Goal: Task Accomplishment & Management: Manage account settings

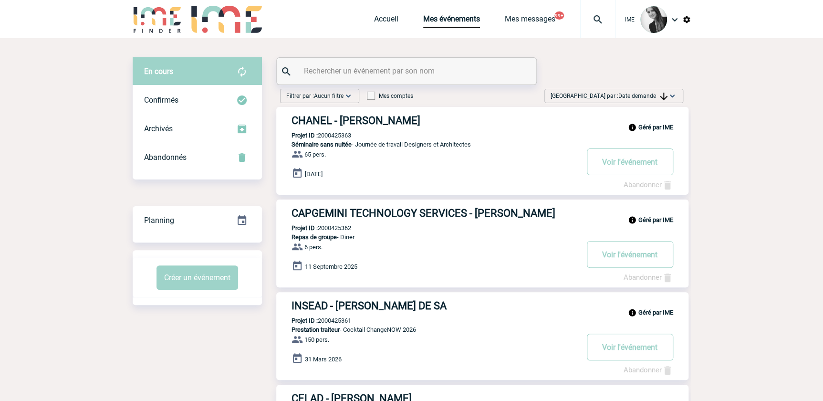
click at [646, 94] on span "Date demande" at bounding box center [642, 96] width 49 height 7
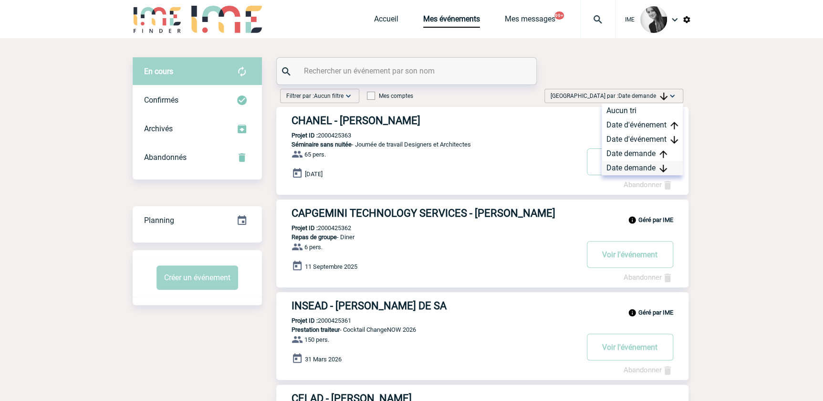
click at [626, 169] on div "Date demande" at bounding box center [641, 168] width 81 height 14
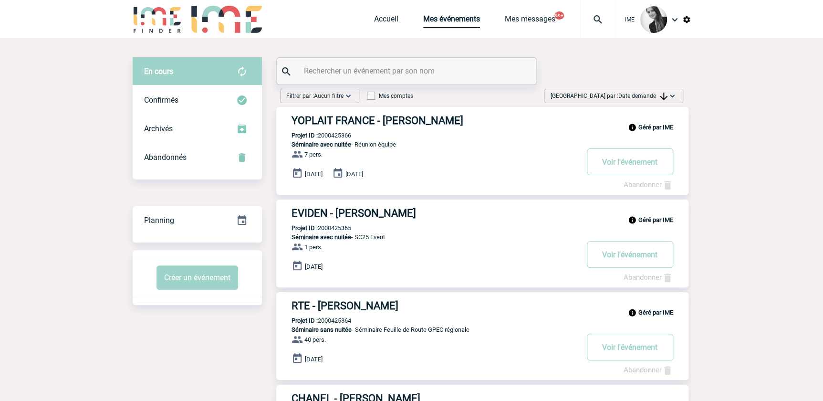
scroll to position [43, 0]
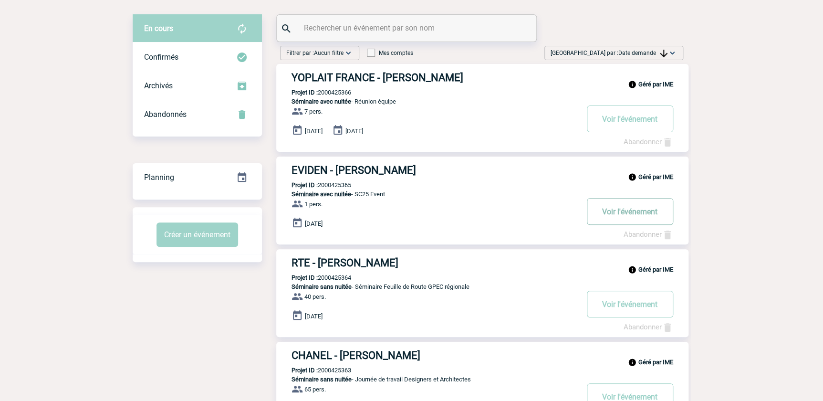
click at [642, 209] on button "Voir l'événement" at bounding box center [630, 211] width 86 height 27
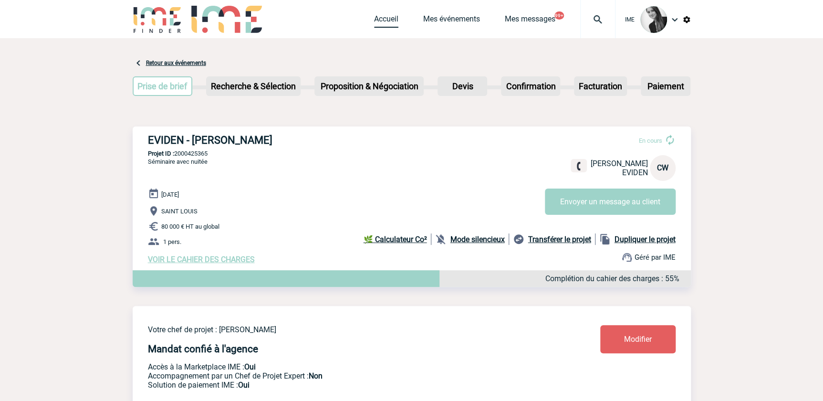
click at [384, 20] on link "Accueil" at bounding box center [386, 20] width 24 height 13
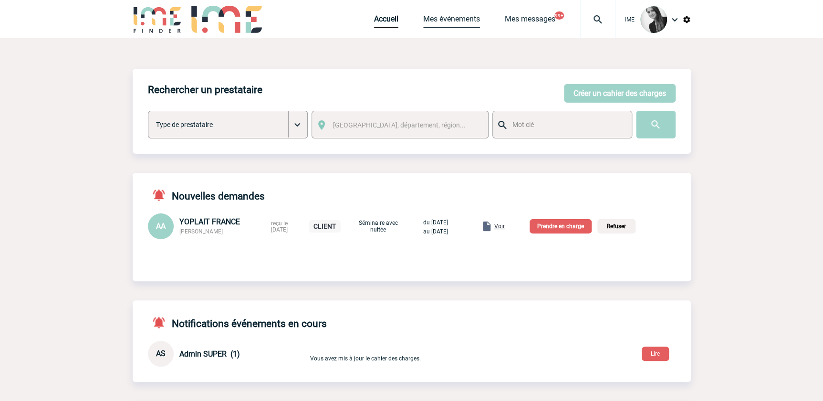
click at [460, 21] on link "Mes événements" at bounding box center [451, 20] width 57 height 13
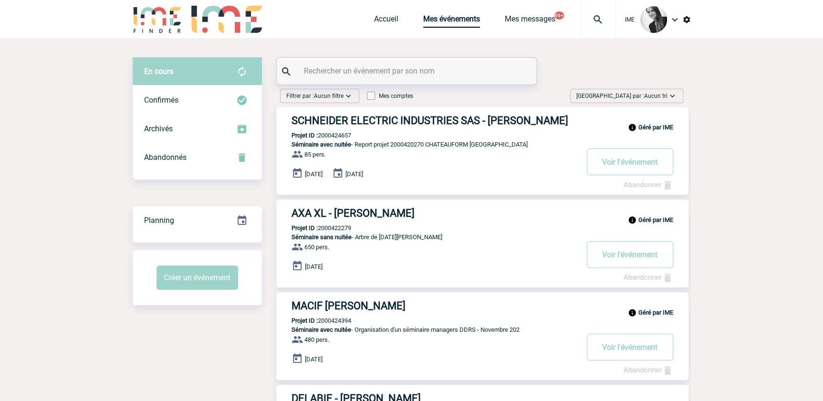
click at [663, 91] on span "Trier par : Aucun tri" at bounding box center [621, 96] width 91 height 10
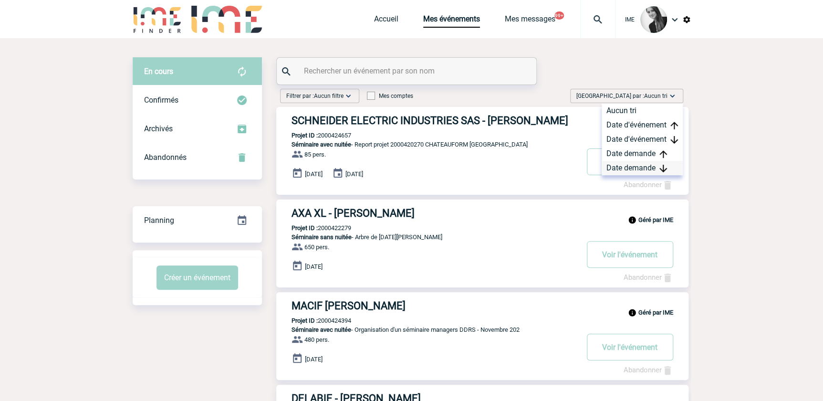
click at [643, 162] on div "Date demande" at bounding box center [641, 168] width 81 height 14
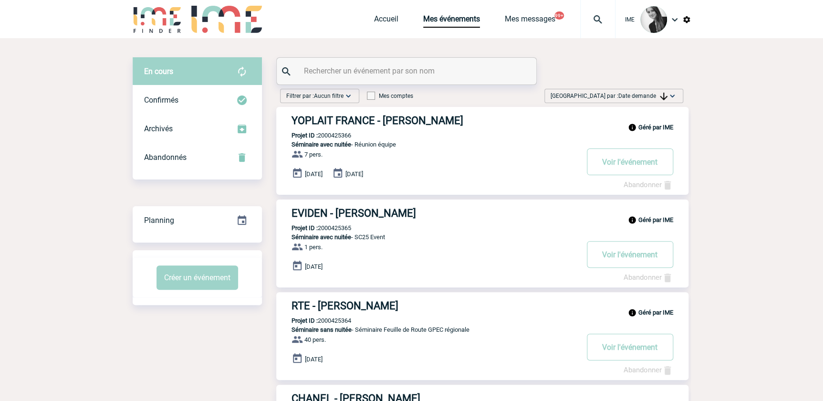
drag, startPoint x: 646, startPoint y: 98, endPoint x: 646, endPoint y: 129, distance: 31.0
click at [646, 99] on span "Trier par : Date demande" at bounding box center [608, 96] width 117 height 10
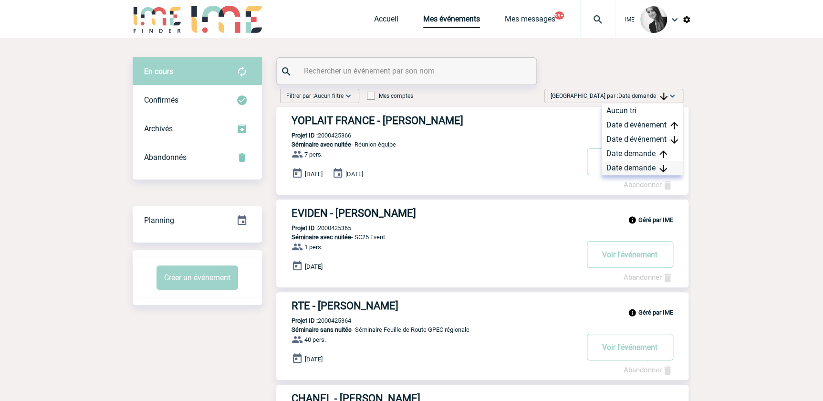
click at [634, 170] on div "Date demande" at bounding box center [641, 168] width 81 height 14
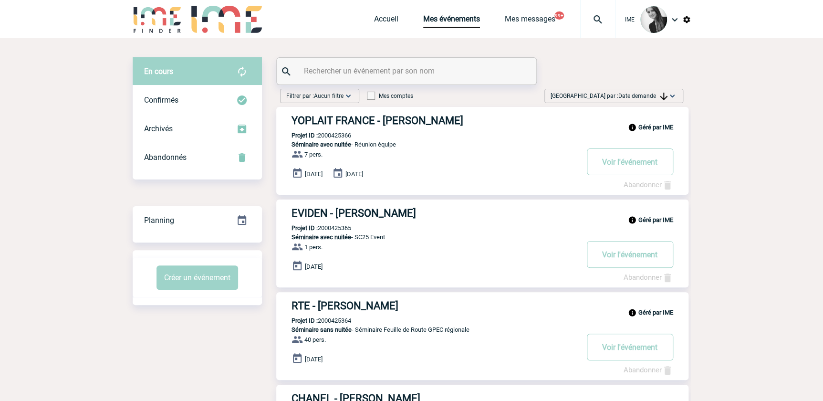
click at [647, 100] on div "Trier par : Date demande Aucun tri Date d'événement Date d'événement Date deman…" at bounding box center [613, 96] width 139 height 14
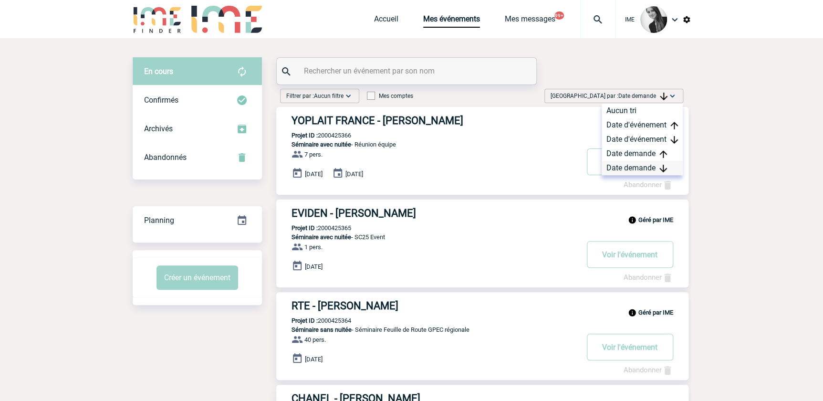
click at [646, 169] on div "Date demande" at bounding box center [641, 168] width 81 height 14
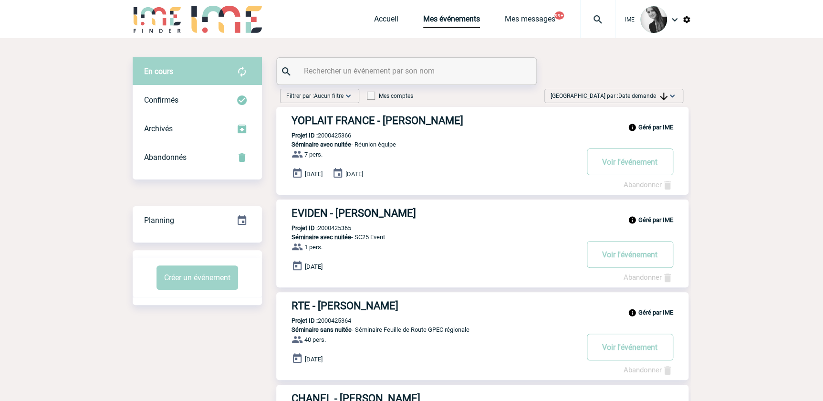
click at [619, 93] on span "Date demande" at bounding box center [642, 96] width 49 height 7
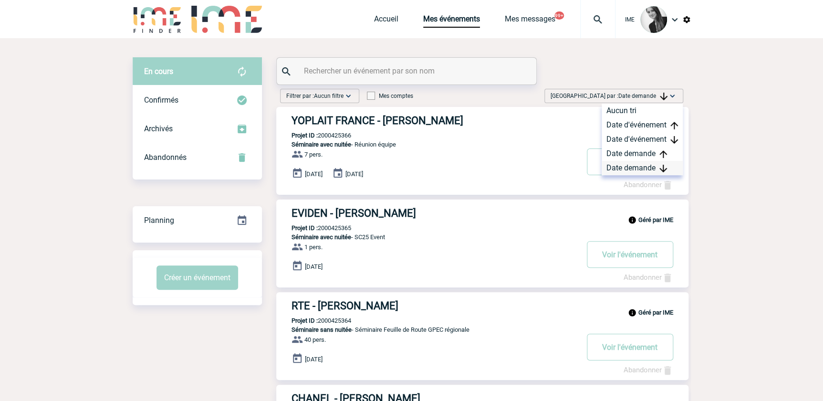
click at [626, 163] on div "Date demande" at bounding box center [641, 168] width 81 height 14
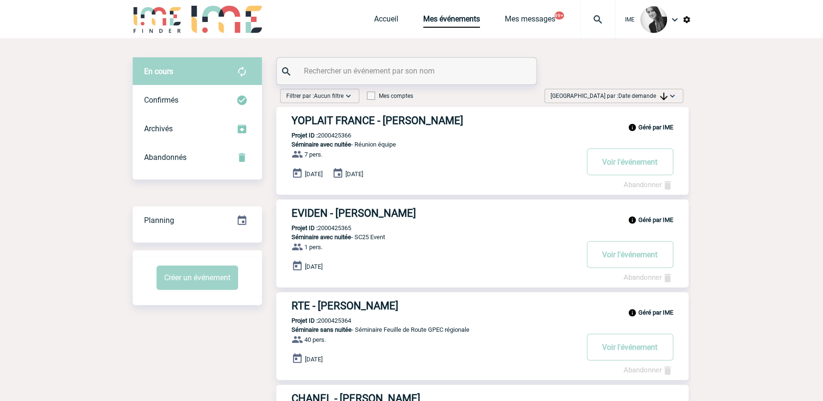
click at [639, 93] on span "Date demande" at bounding box center [642, 96] width 49 height 7
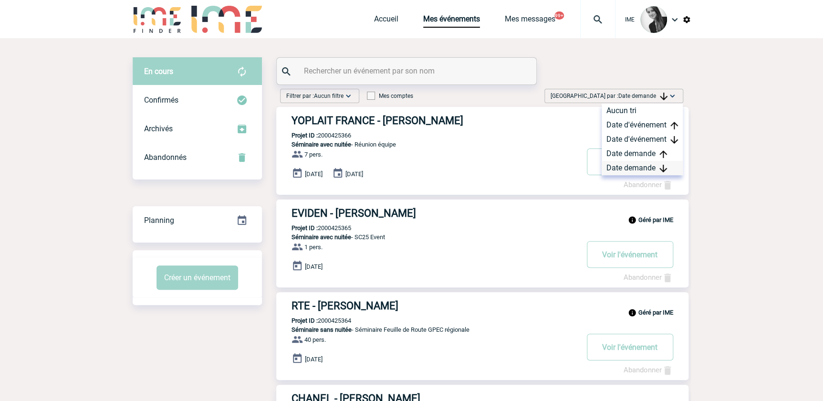
click at [623, 166] on div "Date demande" at bounding box center [641, 168] width 81 height 14
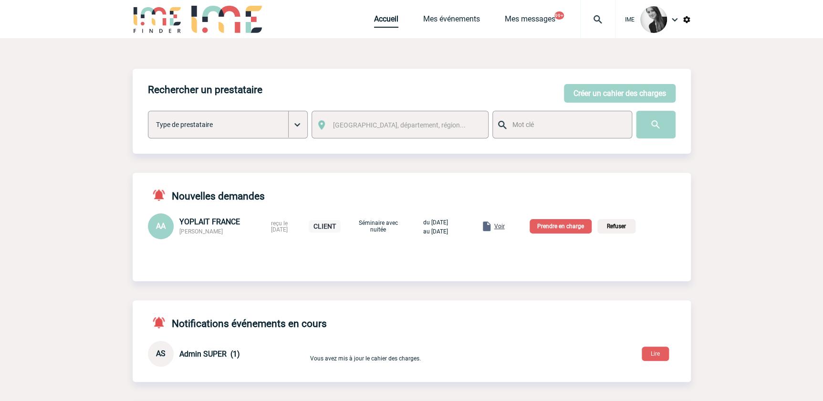
click at [381, 21] on link "Accueil" at bounding box center [386, 20] width 24 height 13
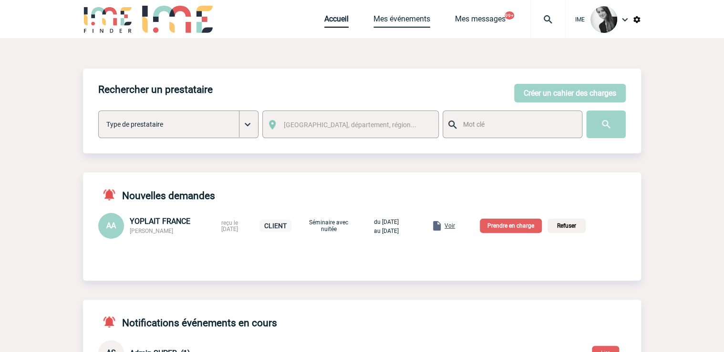
click at [403, 15] on link "Mes événements" at bounding box center [401, 20] width 57 height 13
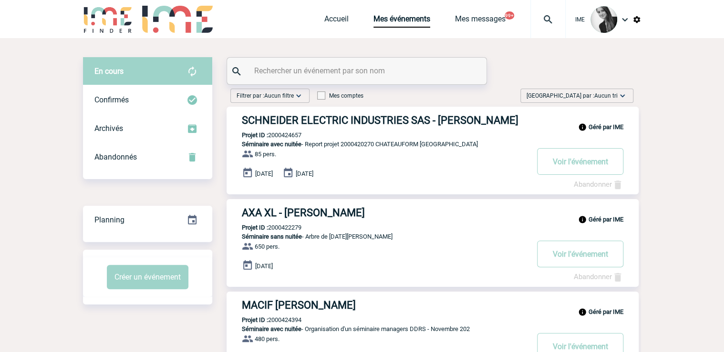
click at [622, 95] on img at bounding box center [623, 96] width 10 height 10
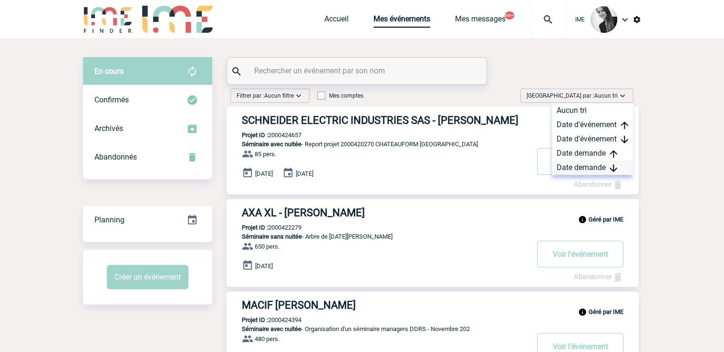
click at [608, 166] on div "Date demande" at bounding box center [592, 168] width 81 height 14
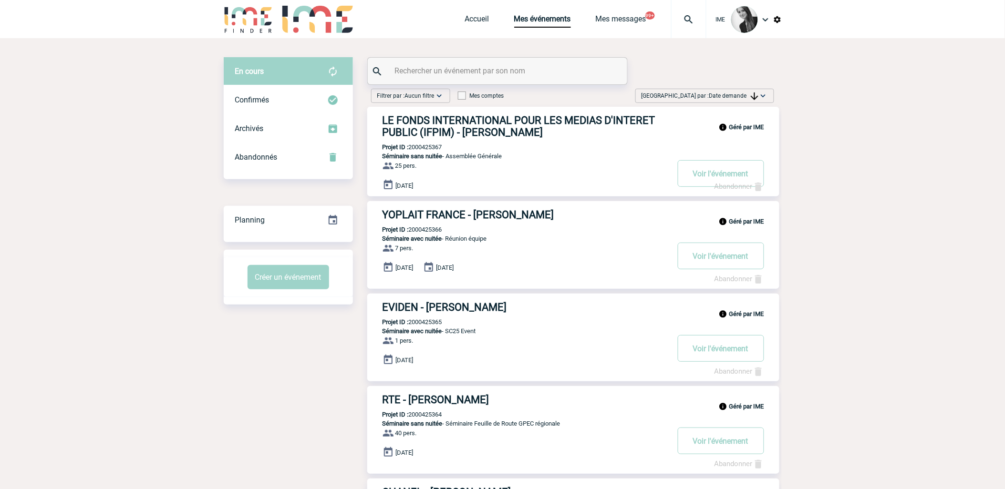
drag, startPoint x: 650, startPoint y: 185, endPoint x: 902, endPoint y: 258, distance: 262.9
click at [715, 89] on div "[GEOGRAPHIC_DATA] par : Date demande Aucun tri Date d'événement Date d'événemen…" at bounding box center [704, 96] width 139 height 14
click at [729, 171] on div "Date demande" at bounding box center [732, 168] width 81 height 14
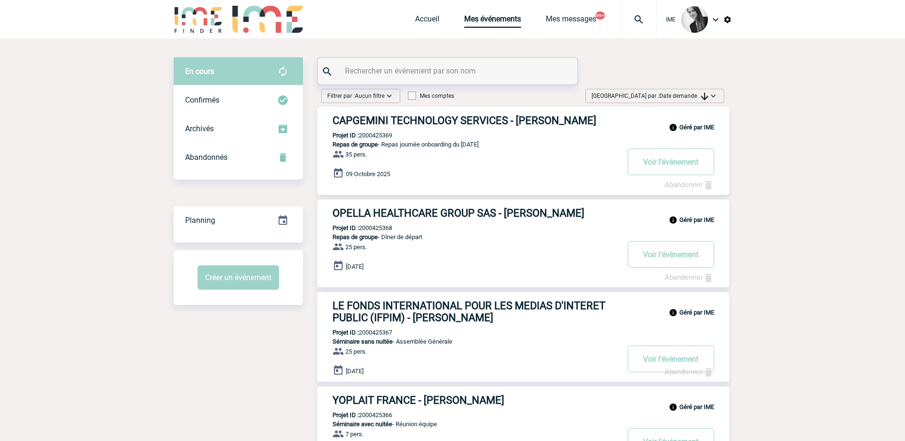
click at [702, 95] on img at bounding box center [705, 97] width 8 height 8
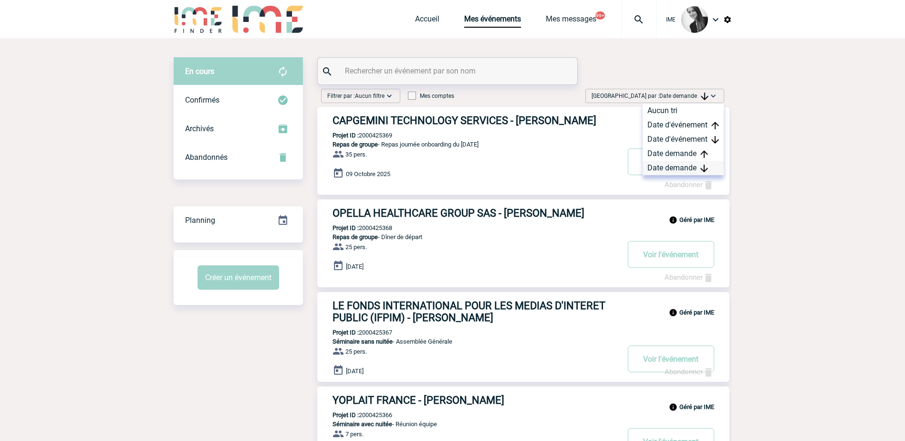
click at [671, 164] on div "Date demande" at bounding box center [682, 168] width 81 height 14
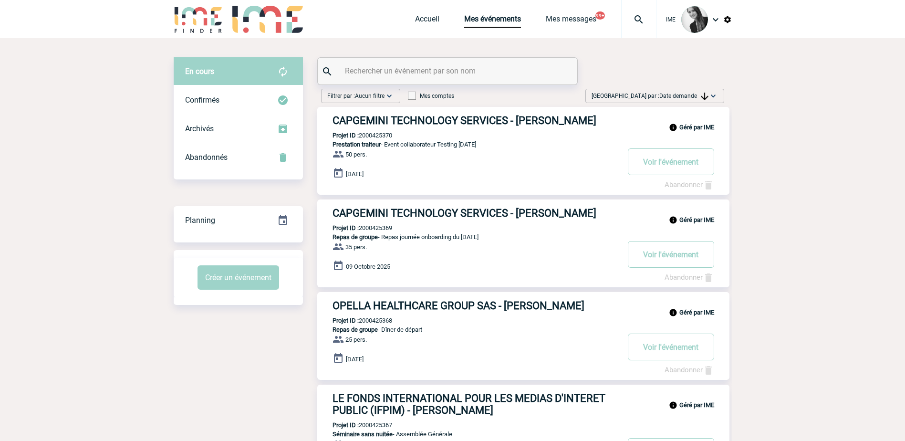
drag, startPoint x: 661, startPoint y: 88, endPoint x: 664, endPoint y: 92, distance: 5.4
click at [680, 96] on span "Date demande" at bounding box center [683, 96] width 49 height 7
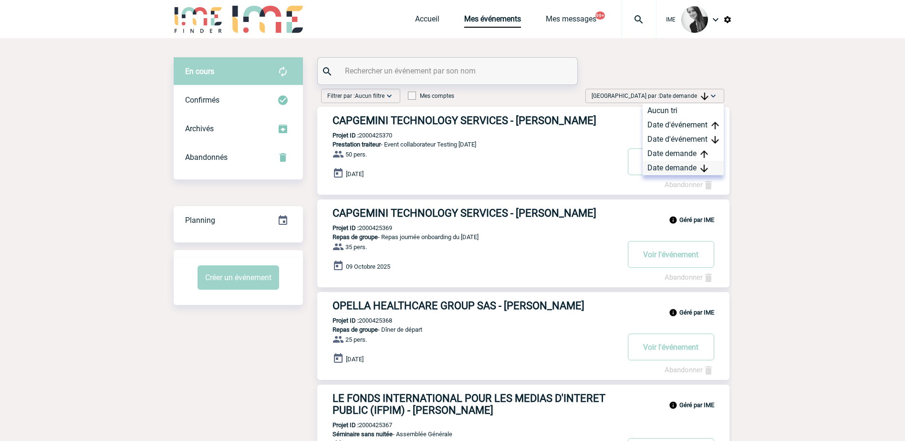
click at [689, 165] on div "Date demande" at bounding box center [682, 168] width 81 height 14
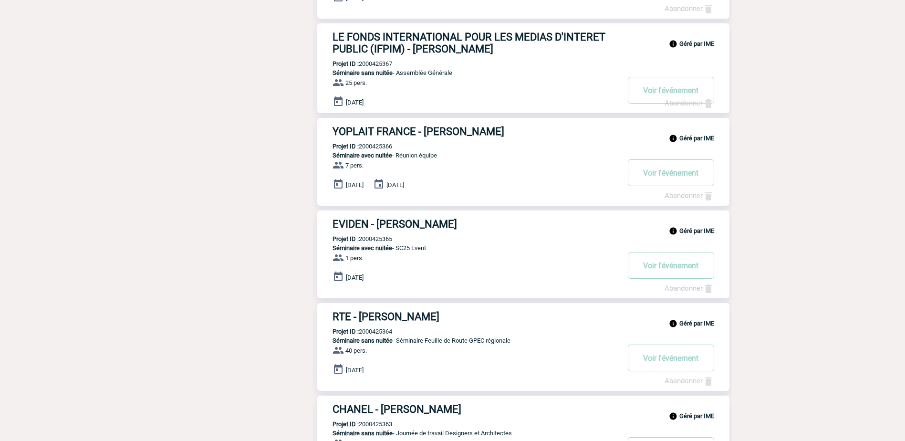
scroll to position [382, 0]
